Goal: Information Seeking & Learning: Understand process/instructions

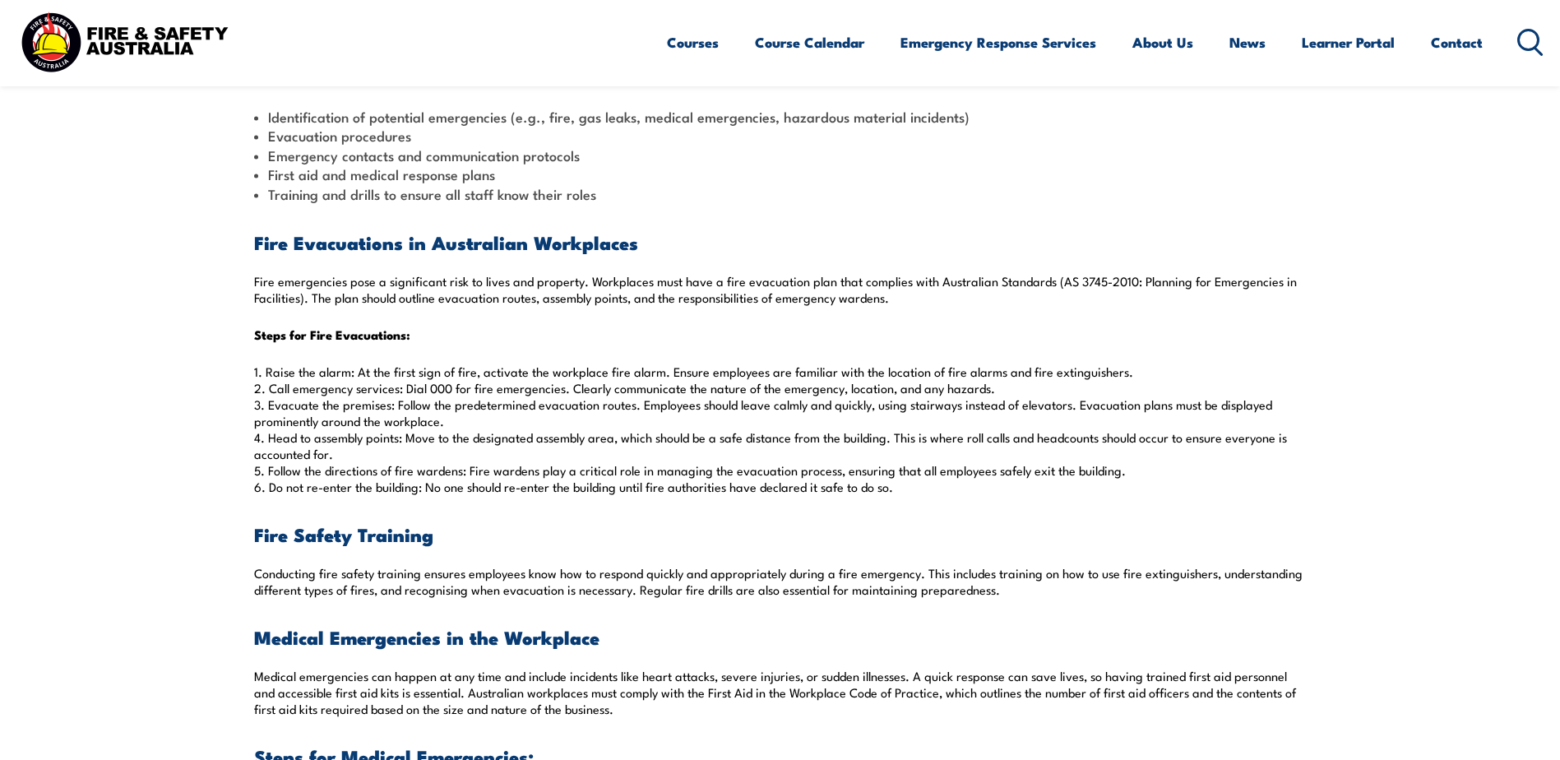
scroll to position [740, 0]
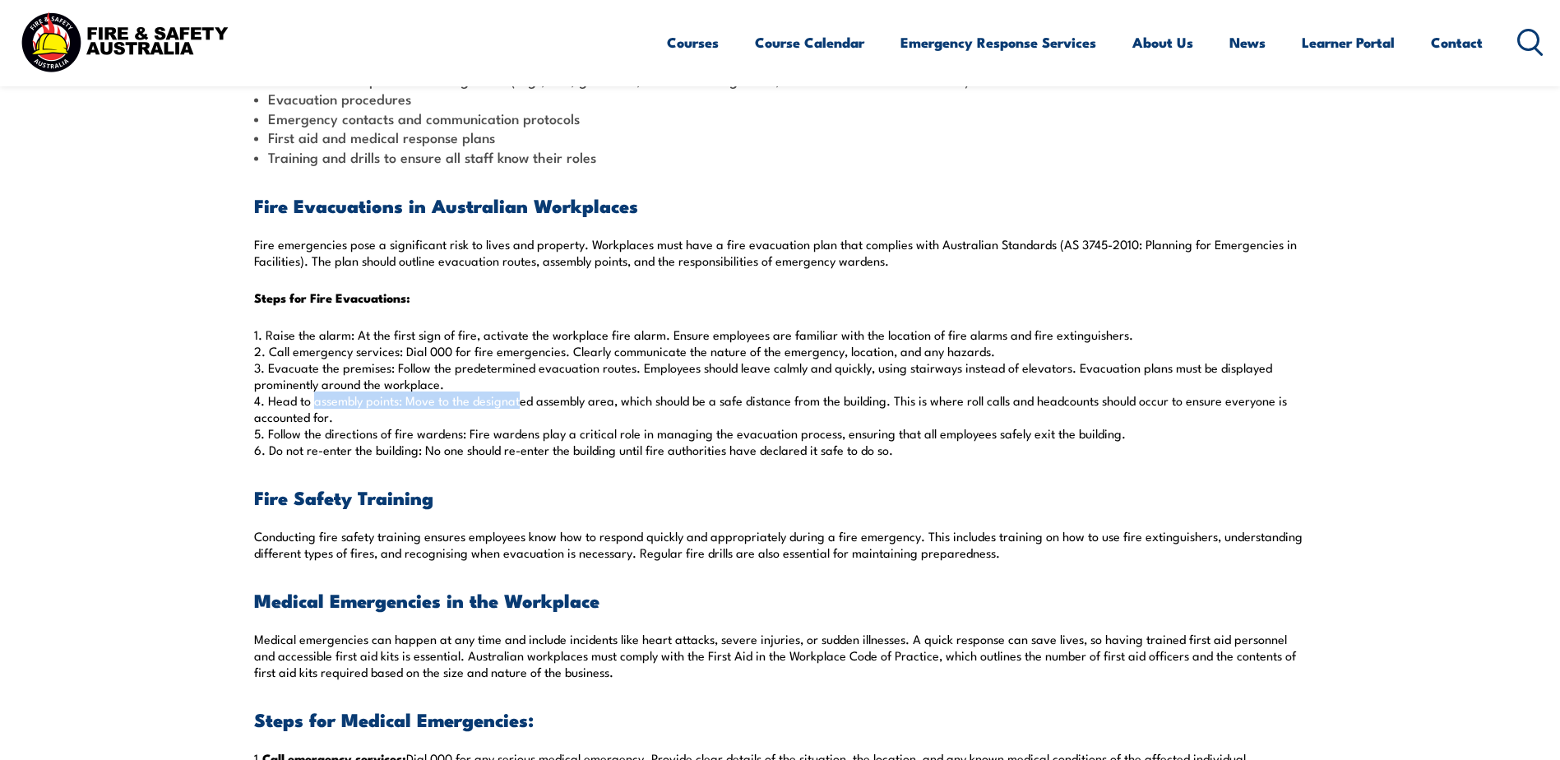
drag, startPoint x: 311, startPoint y: 399, endPoint x: 512, endPoint y: 400, distance: 201.4
click at [512, 400] on p "1. Raise the alarm: At the first sign of fire, activate the workplace fire alar…" at bounding box center [780, 392] width 1052 height 132
drag, startPoint x: 512, startPoint y: 400, endPoint x: 673, endPoint y: 448, distance: 168.3
click at [673, 448] on p "1. Raise the alarm: At the first sign of fire, activate the workplace fire alar…" at bounding box center [780, 392] width 1052 height 132
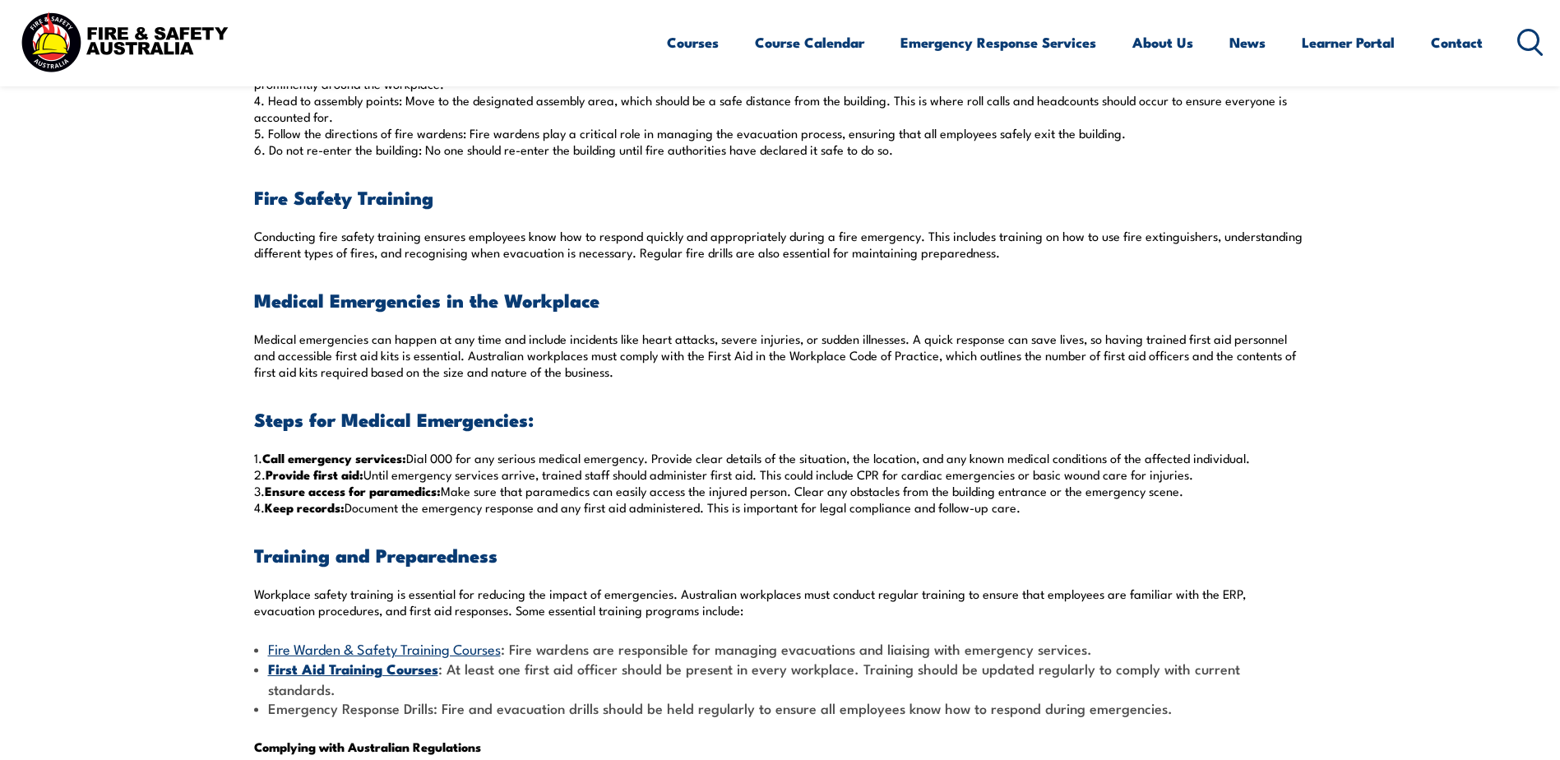
scroll to position [1069, 0]
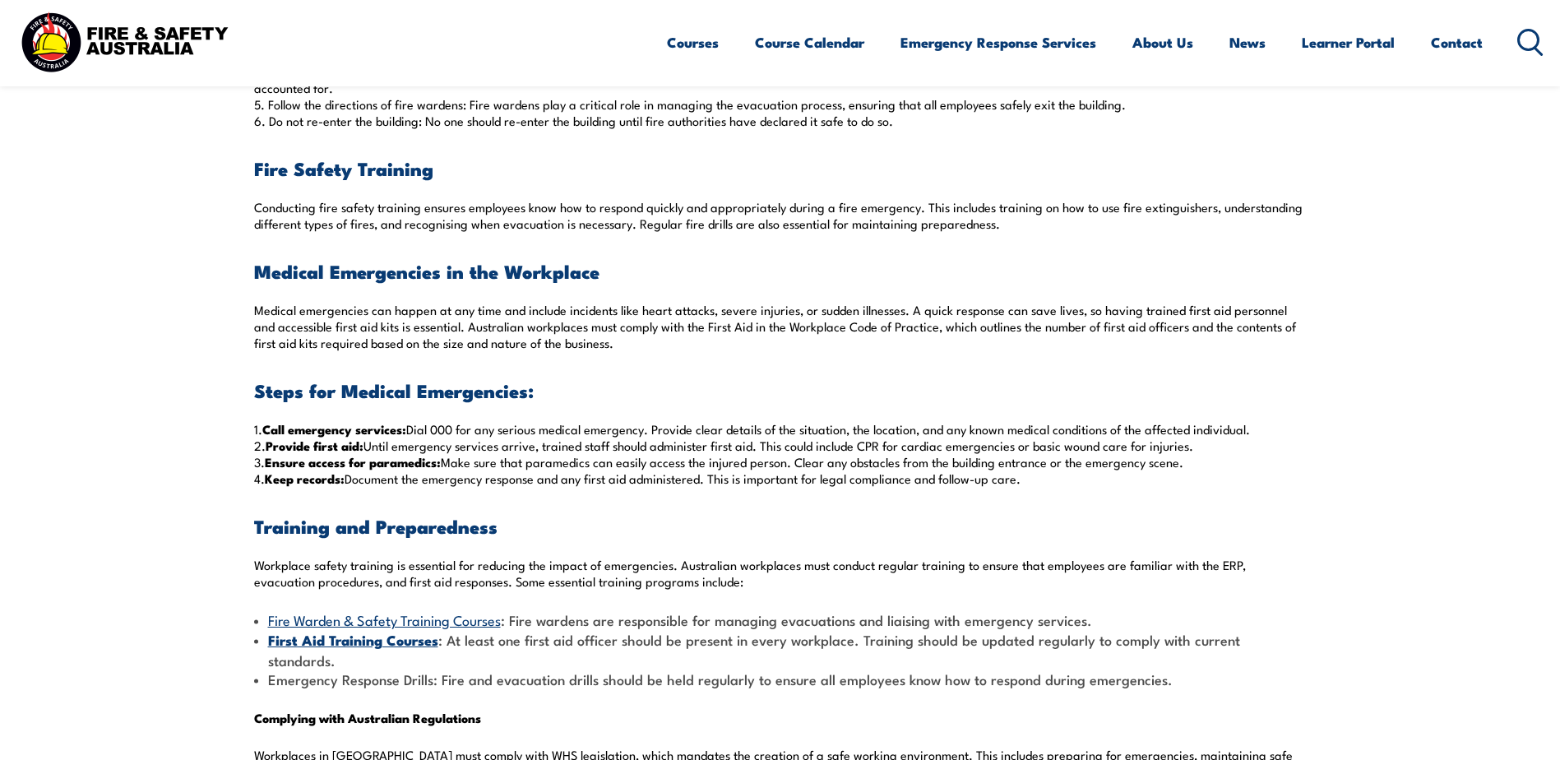
drag, startPoint x: 1038, startPoint y: 482, endPoint x: 249, endPoint y: 432, distance: 790.8
click at [249, 432] on section "Emergencies can occur without warning in the workplace, putting employees, clie…" at bounding box center [780, 448] width 1560 height 2031
copy p "1. Call emergency services: Dial 000 for any serious medical emergency. Provide…"
click at [663, 335] on p "Medical emergencies can happen at any time and include incidents like heart att…" at bounding box center [780, 326] width 1052 height 49
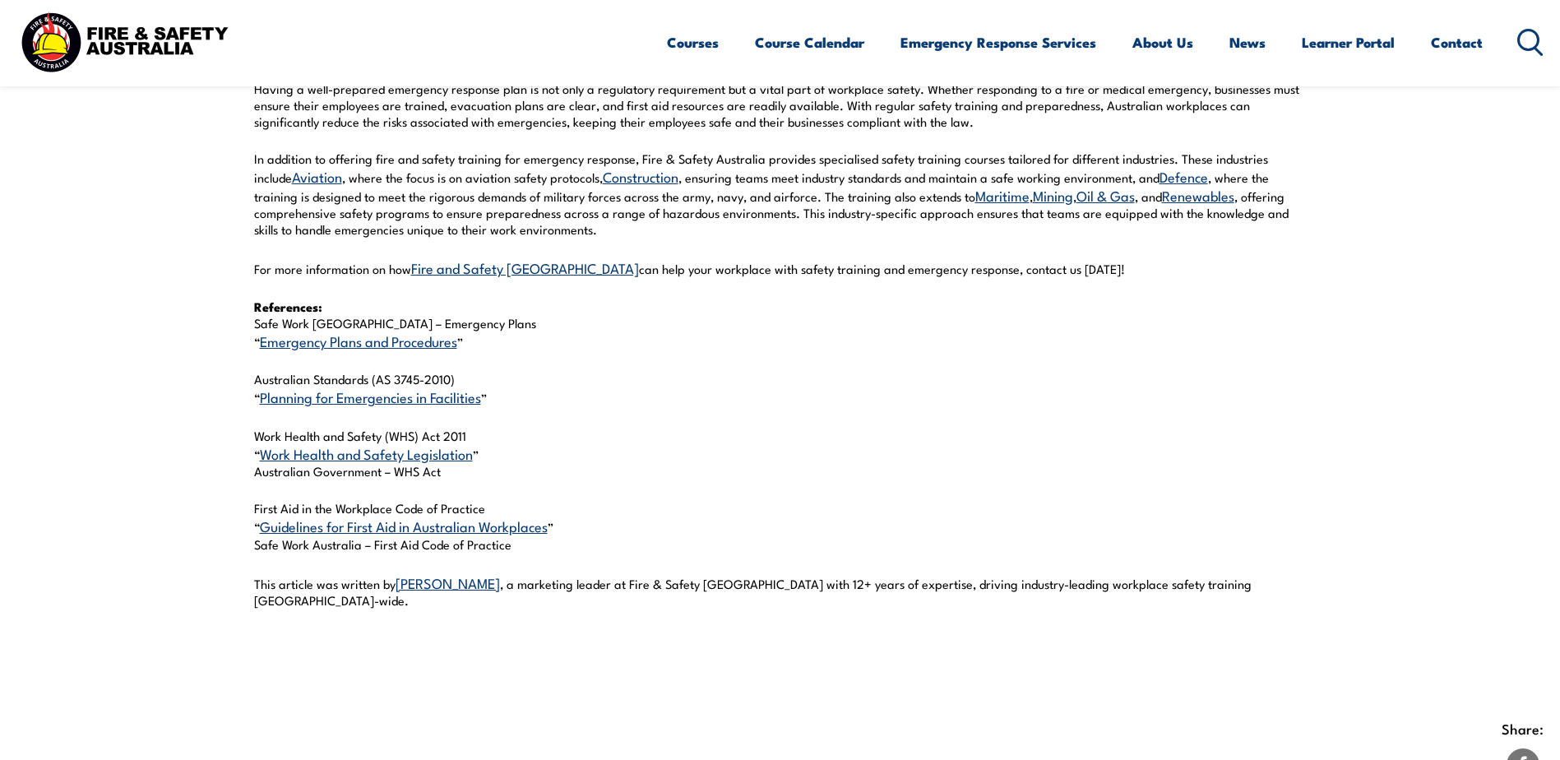
scroll to position [1891, 0]
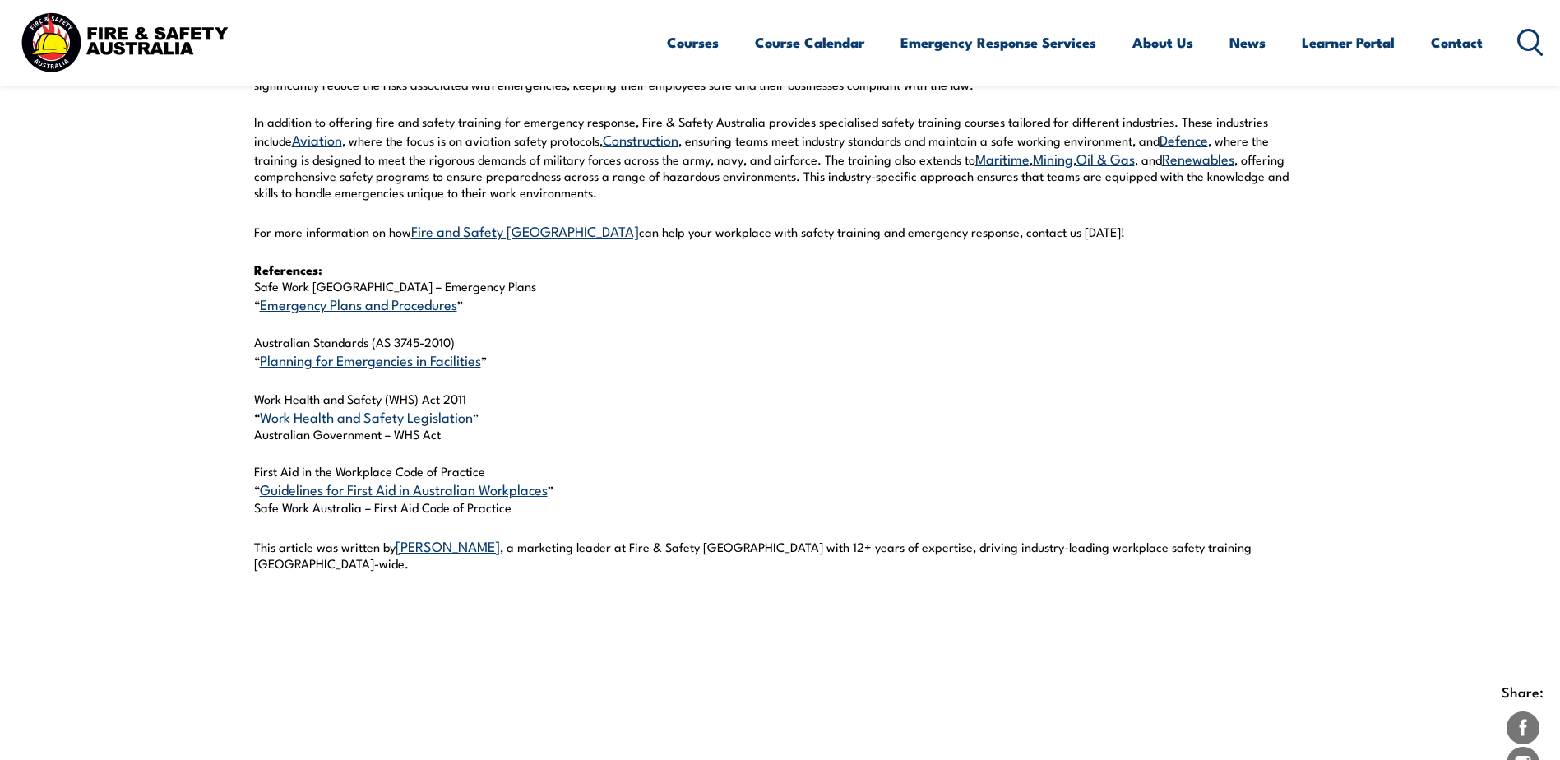
click at [391, 349] on link "Planning for Emergencies in Facilities" at bounding box center [370, 359] width 221 height 20
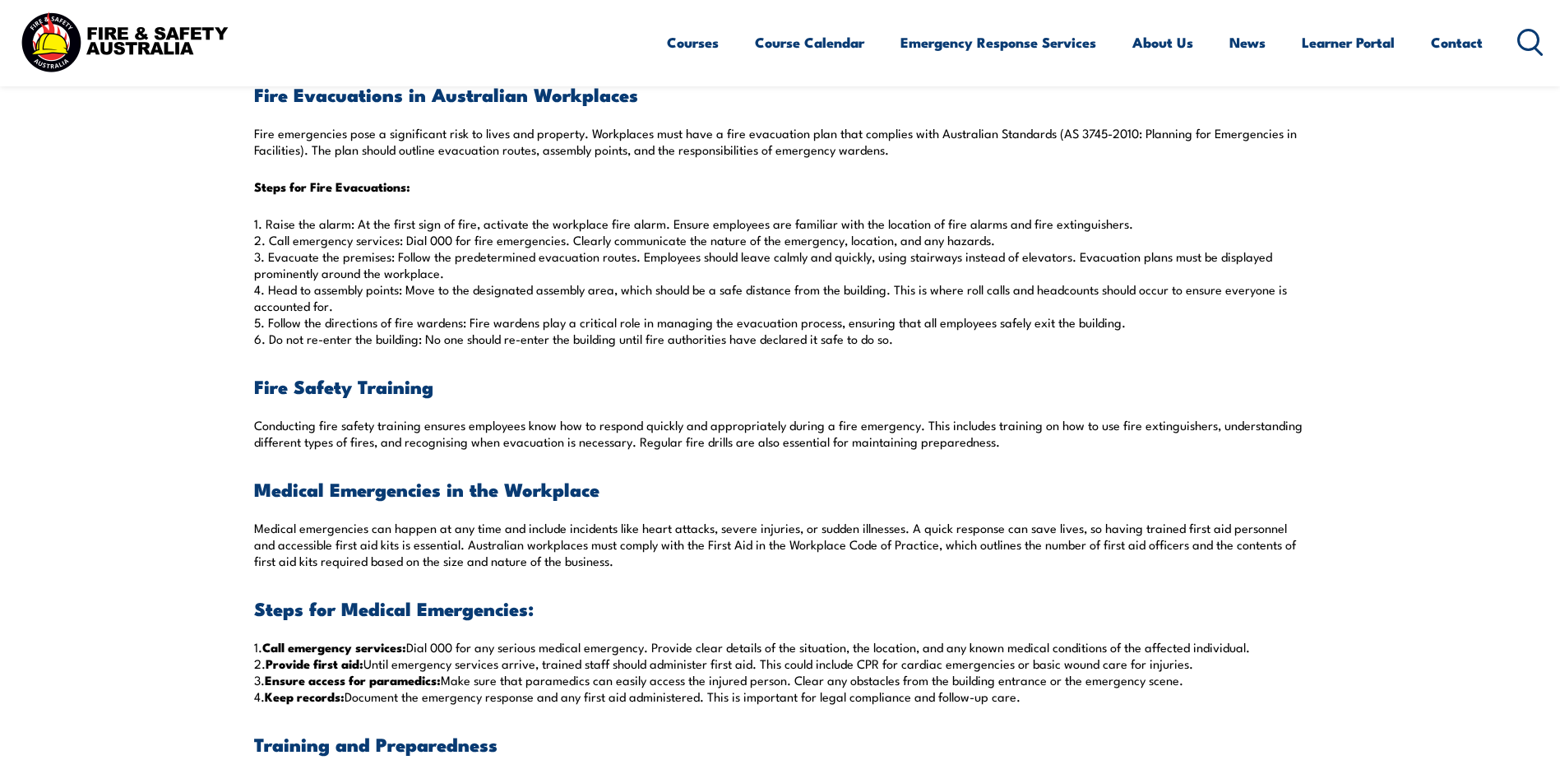
scroll to position [822, 0]
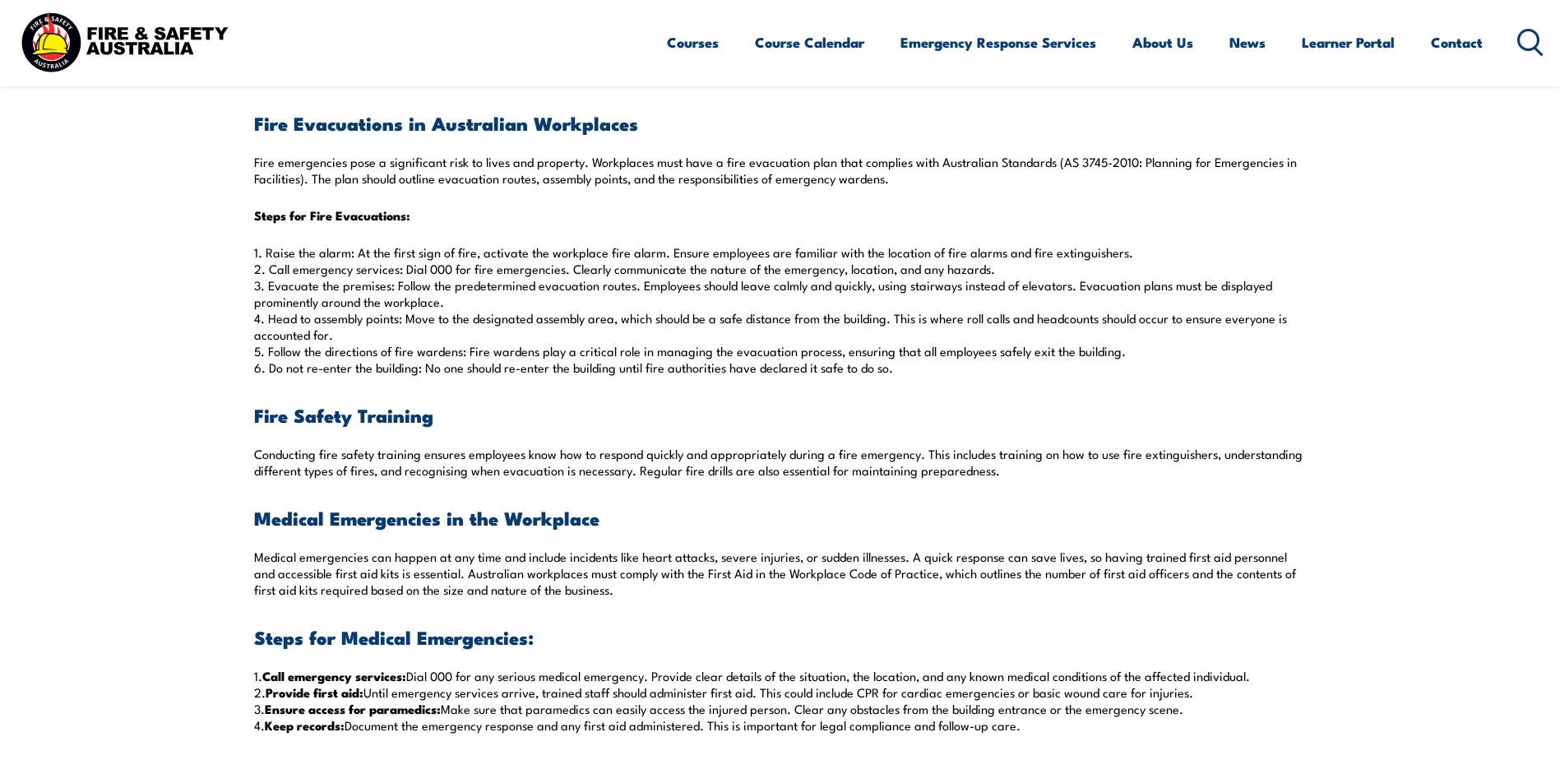
drag, startPoint x: 265, startPoint y: 253, endPoint x: 1030, endPoint y: 275, distance: 765.7
click at [1030, 275] on p "1. Raise the alarm: At the first sign of fire, activate the workplace fire alar…" at bounding box center [780, 310] width 1052 height 132
drag, startPoint x: 1030, startPoint y: 275, endPoint x: 1011, endPoint y: 356, distance: 83.6
click at [1011, 356] on p "1. Raise the alarm: At the first sign of fire, activate the workplace fire alar…" at bounding box center [780, 310] width 1052 height 132
drag, startPoint x: 908, startPoint y: 369, endPoint x: 248, endPoint y: 247, distance: 671.3
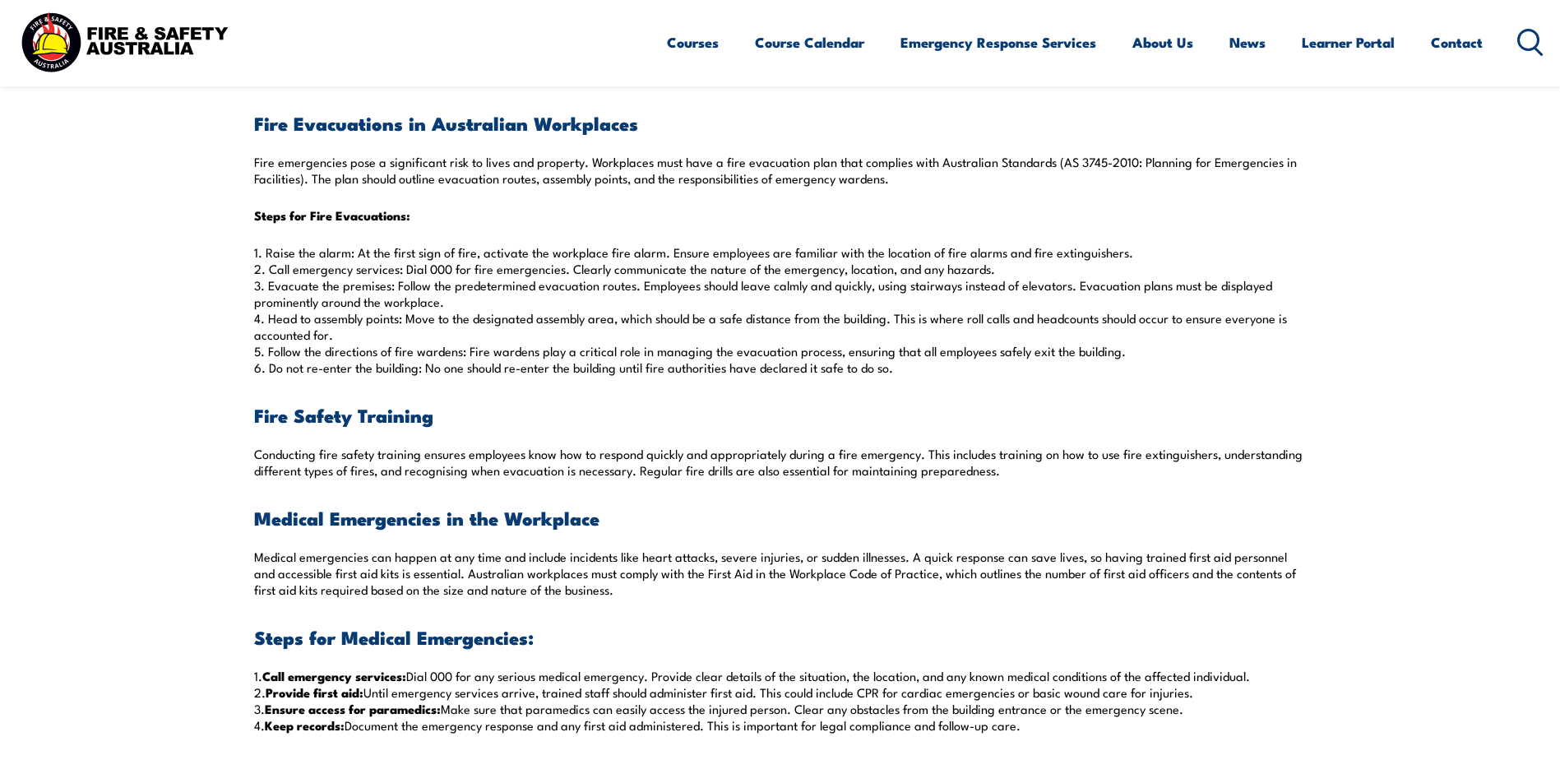
click at [248, 247] on section "Emergencies can occur without warning in the workplace, putting employees, clie…" at bounding box center [780, 694] width 1560 height 2031
copy p "1. Raise the alarm: At the first sign of fire, activate the workplace fire alar…"
